Goal: Browse casually: Explore the website without a specific task or goal

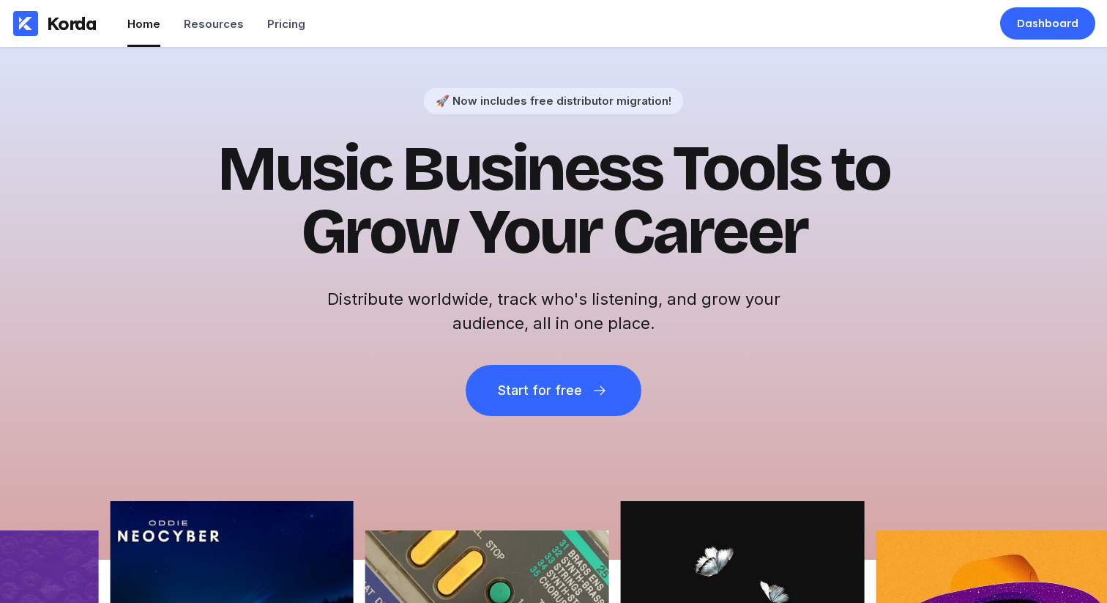
click at [611, 193] on h1 "Music Business Tools to Grow Your Career" at bounding box center [554, 201] width 718 height 126
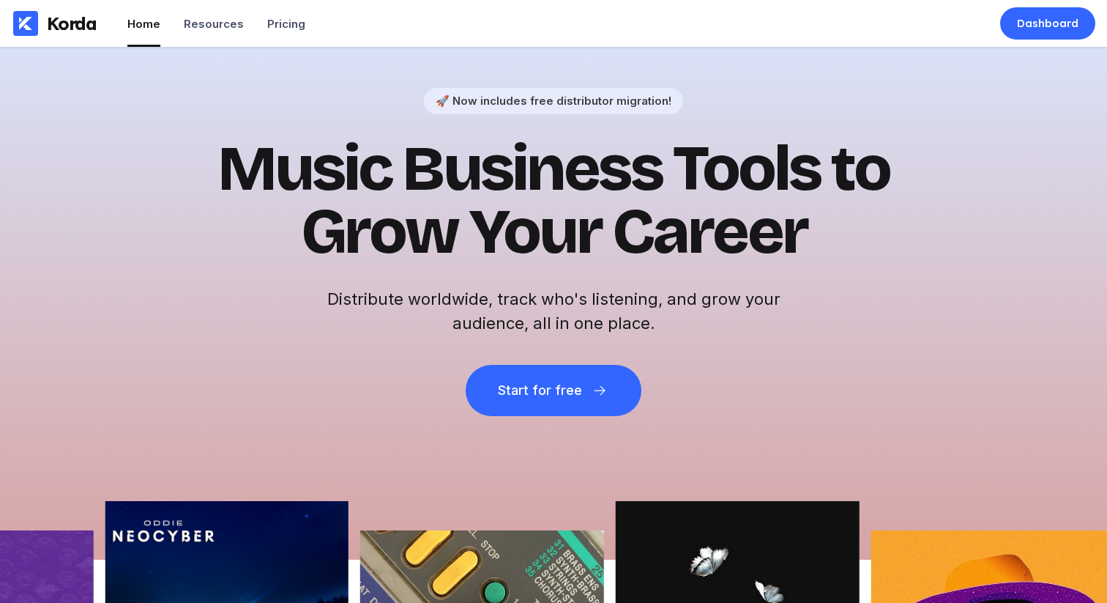
click at [611, 193] on h1 "Music Business Tools to Grow Your Career" at bounding box center [554, 201] width 718 height 126
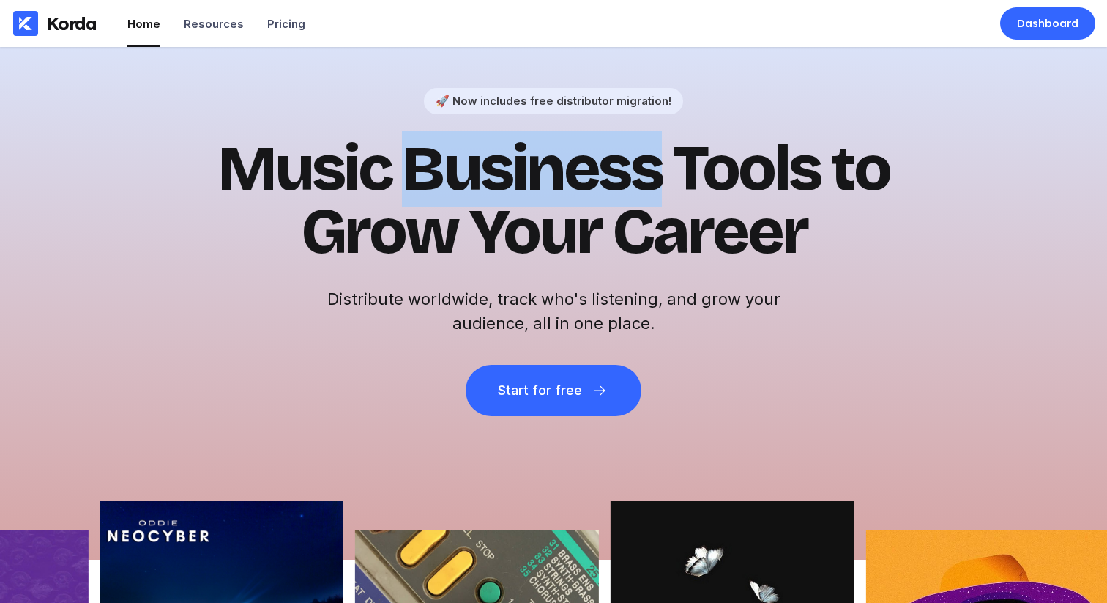
click at [611, 193] on h1 "Music Business Tools to Grow Your Career" at bounding box center [554, 201] width 718 height 126
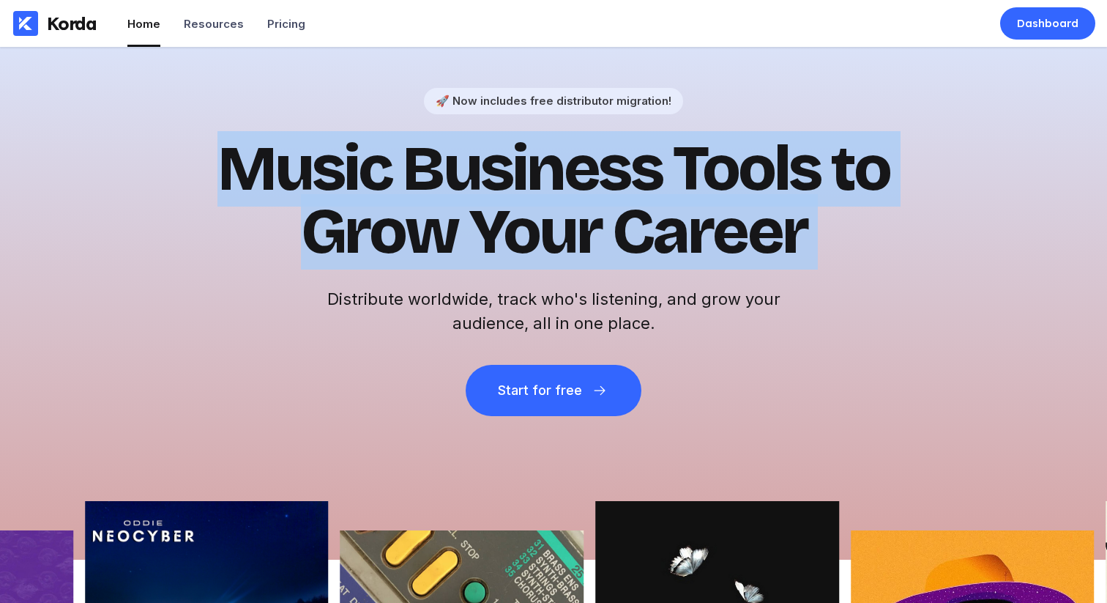
click at [626, 206] on h1 "Music Business Tools to Grow Your Career" at bounding box center [554, 201] width 718 height 126
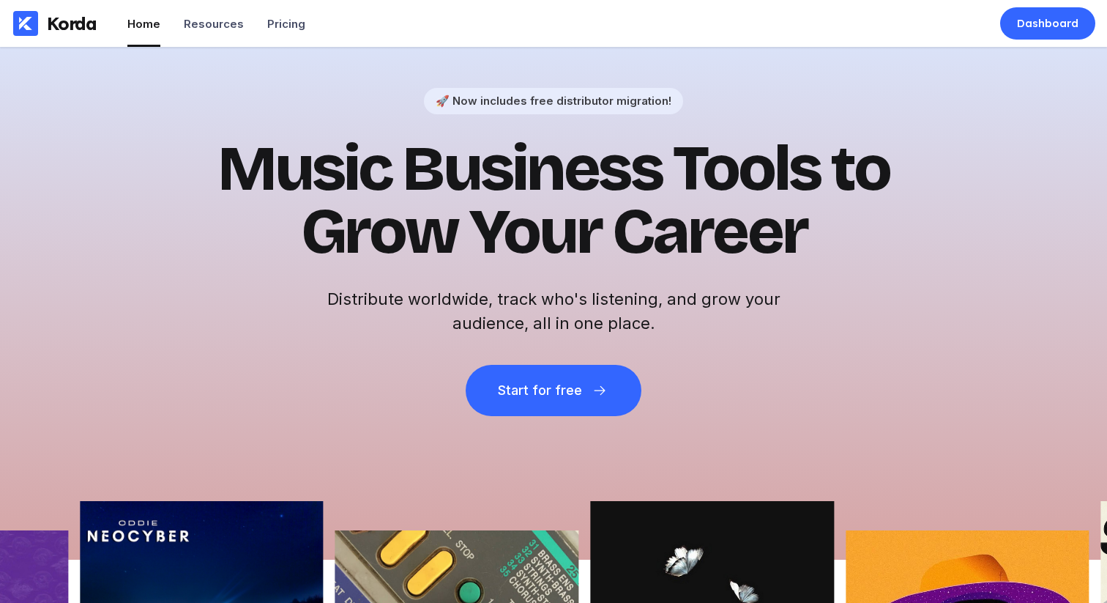
click at [626, 206] on h1 "Music Business Tools to Grow Your Career" at bounding box center [554, 201] width 718 height 126
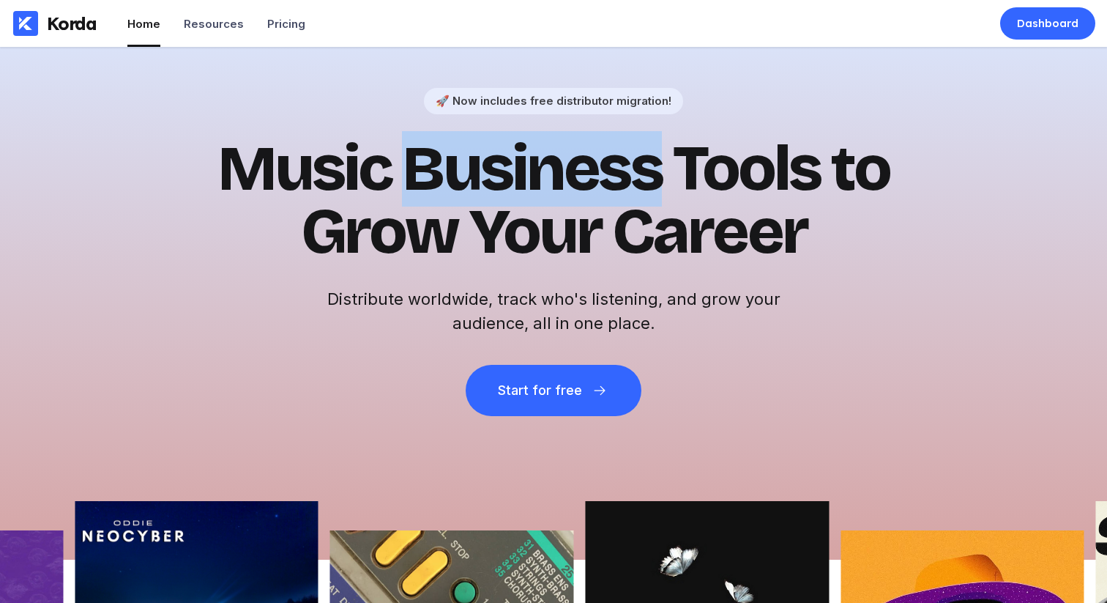
click at [626, 206] on h1 "Music Business Tools to Grow Your Career" at bounding box center [554, 201] width 718 height 126
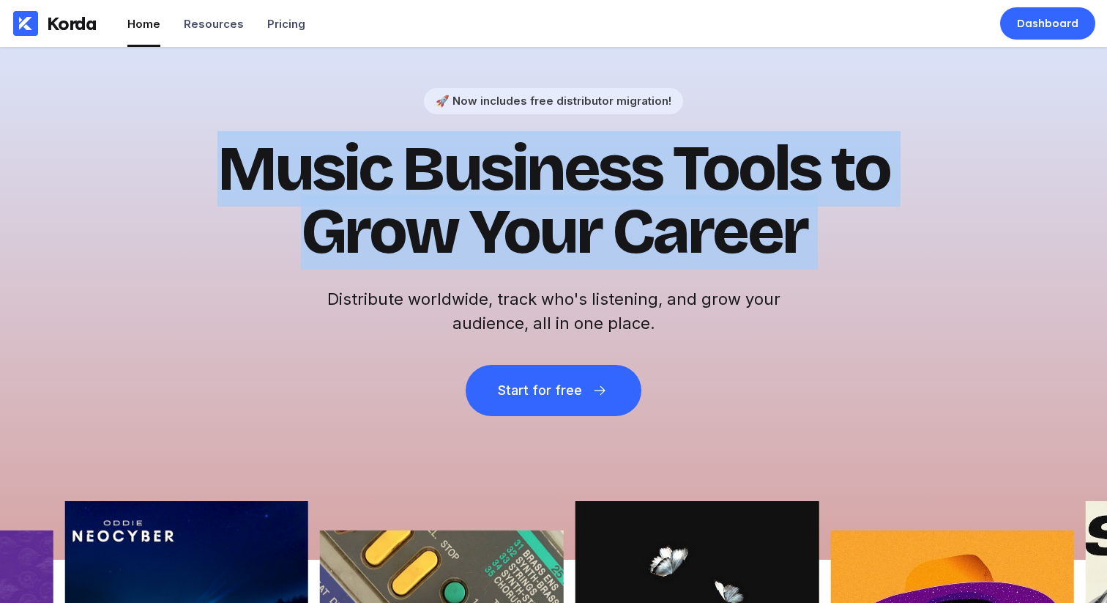
click at [629, 211] on h1 "Music Business Tools to Grow Your Career" at bounding box center [554, 201] width 718 height 126
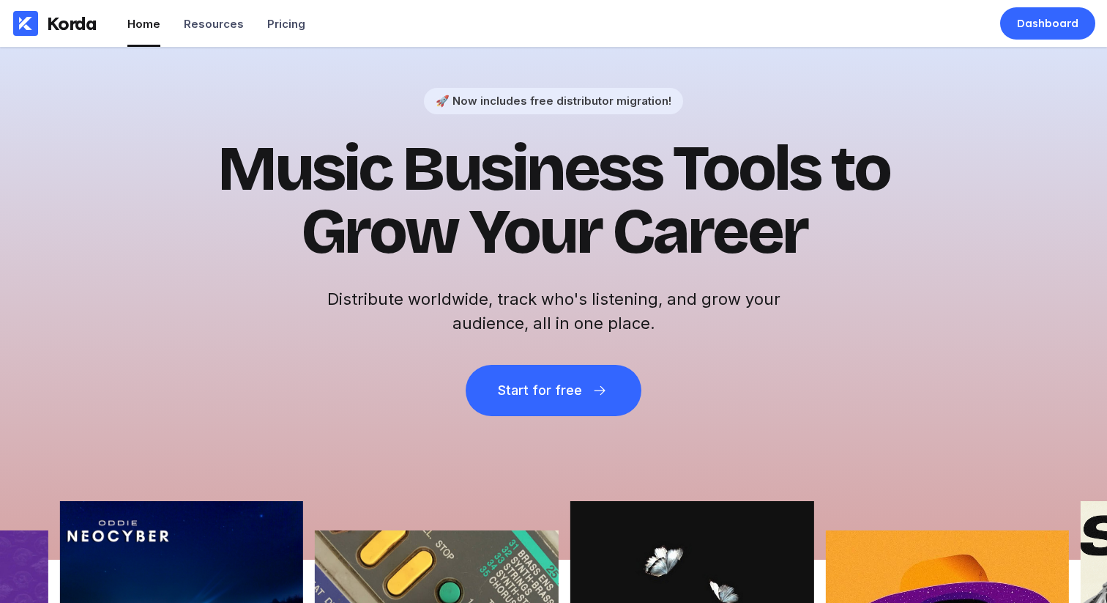
click at [629, 211] on h1 "Music Business Tools to Grow Your Career" at bounding box center [554, 201] width 718 height 126
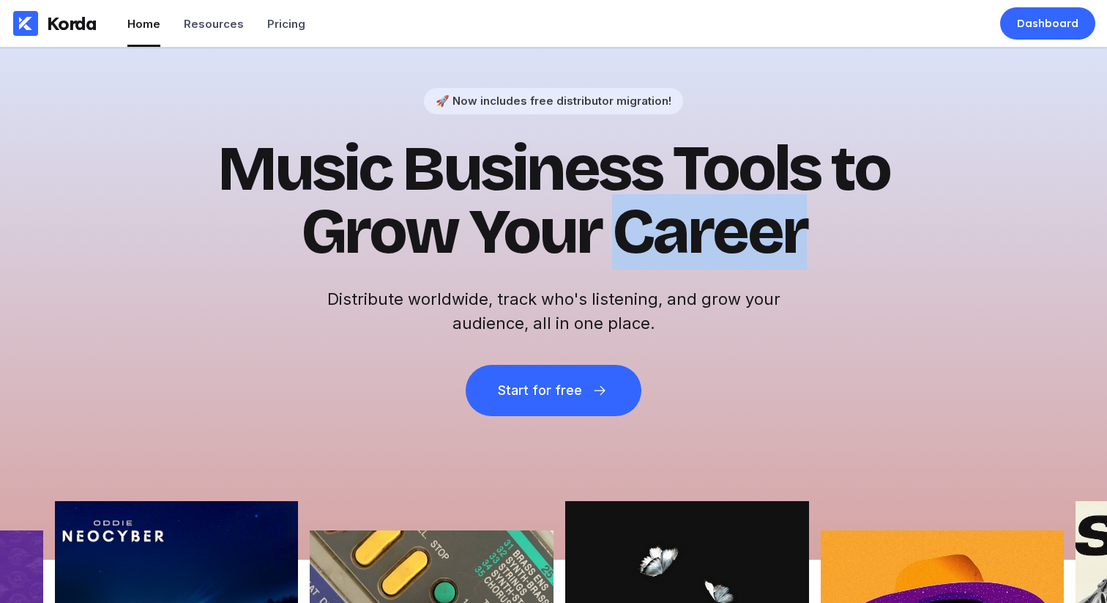
click at [629, 211] on h1 "Music Business Tools to Grow Your Career" at bounding box center [554, 201] width 718 height 126
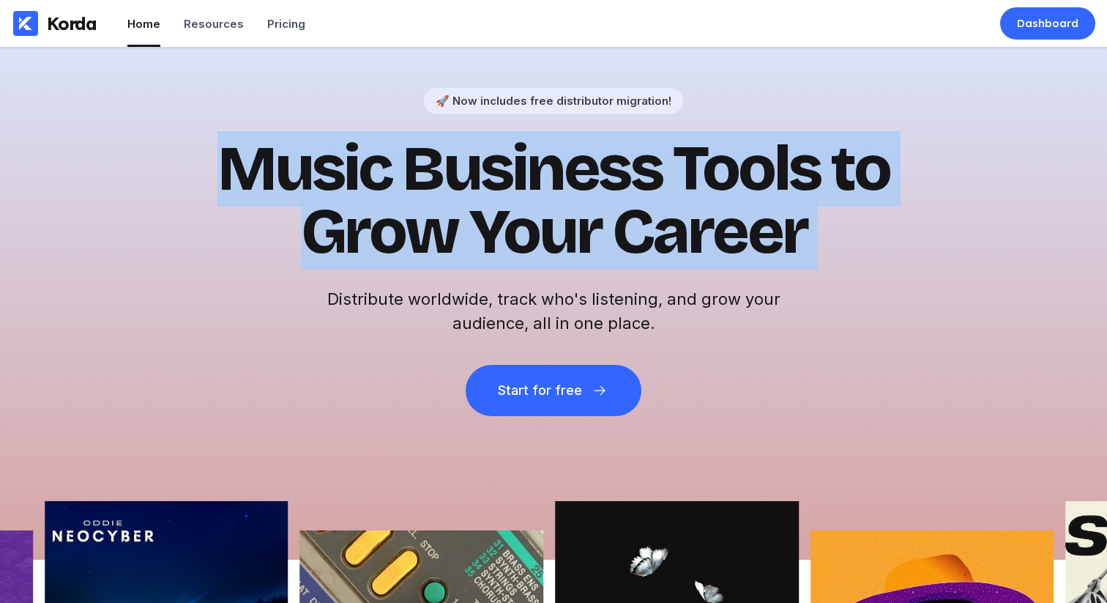
click at [658, 215] on h1 "Music Business Tools to Grow Your Career" at bounding box center [554, 201] width 718 height 126
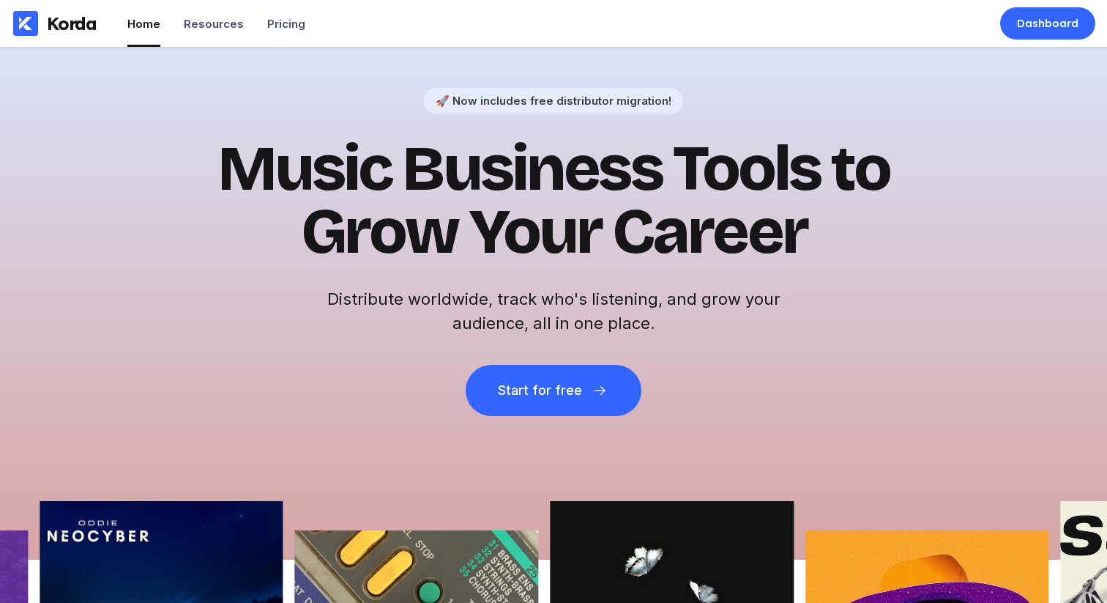
click at [658, 215] on h1 "Music Business Tools to Grow Your Career" at bounding box center [554, 201] width 718 height 126
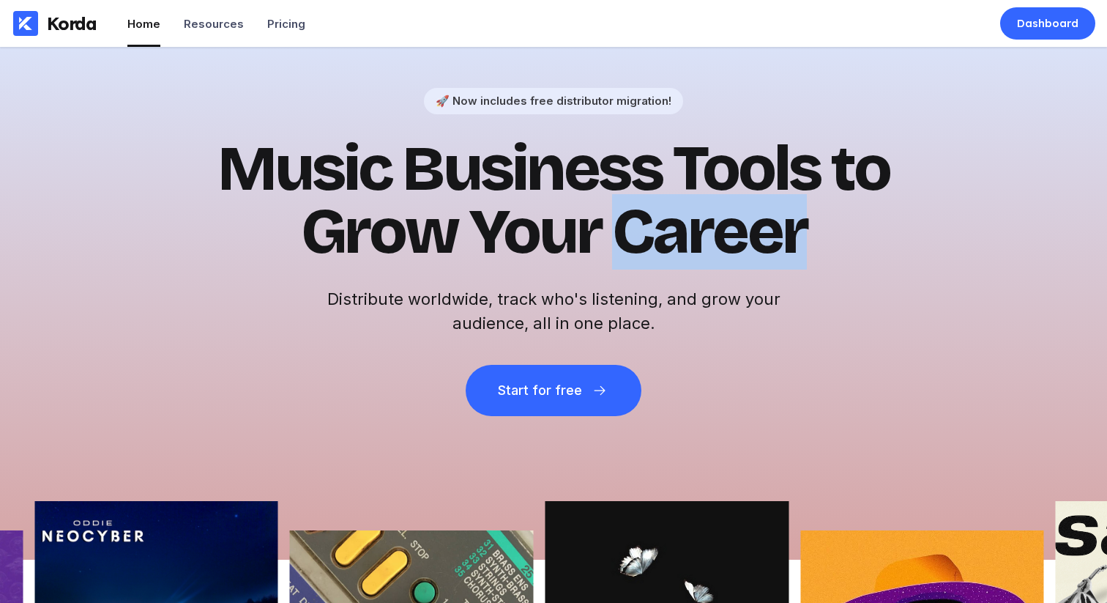
click at [658, 215] on h1 "Music Business Tools to Grow Your Career" at bounding box center [554, 201] width 718 height 126
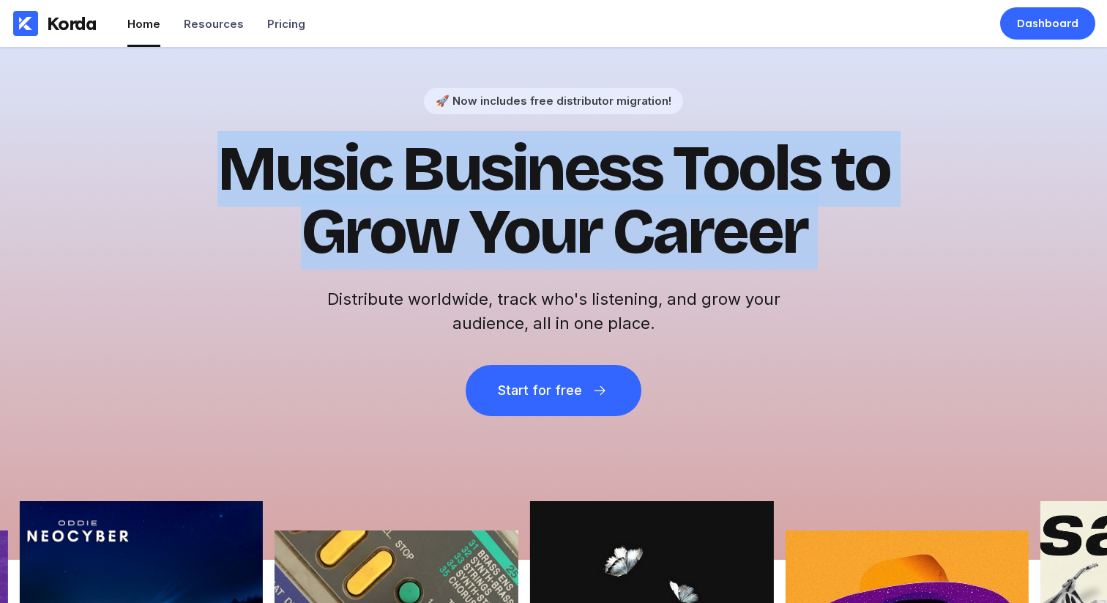
click at [511, 177] on h1 "Music Business Tools to Grow Your Career" at bounding box center [554, 201] width 718 height 126
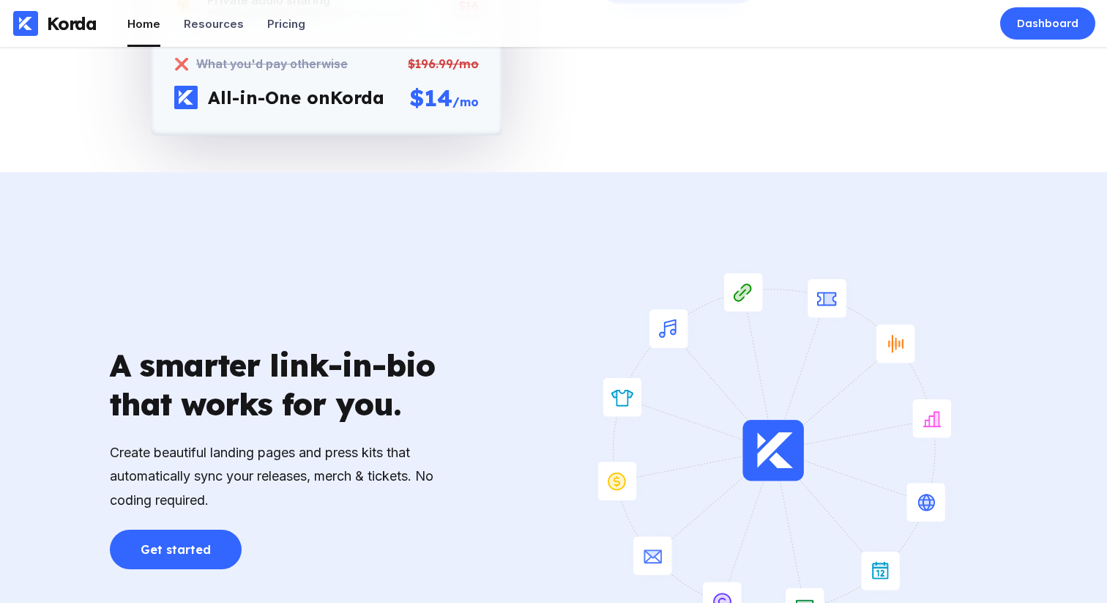
scroll to position [3371, 0]
